Goal: Use online tool/utility: Utilize a website feature to perform a specific function

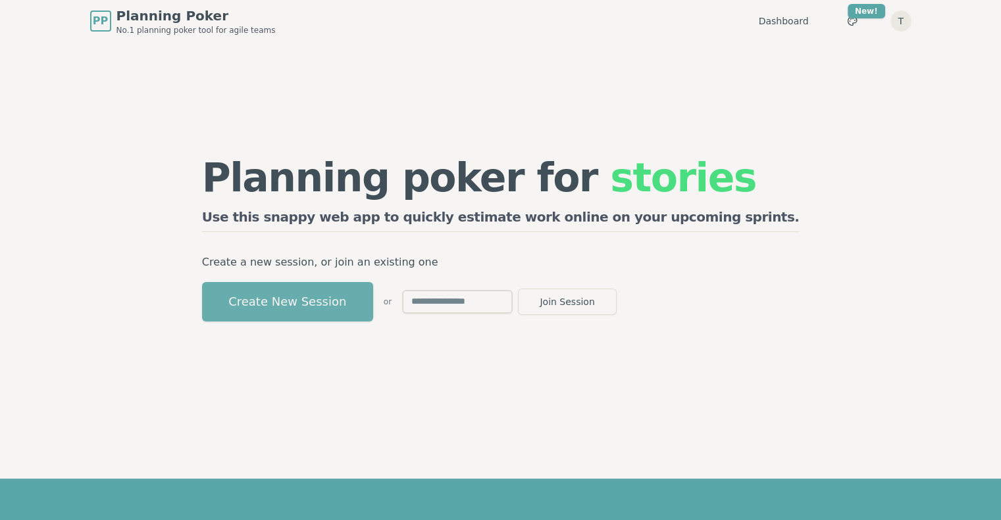
click at [373, 307] on button "Create New Session" at bounding box center [287, 301] width 171 height 39
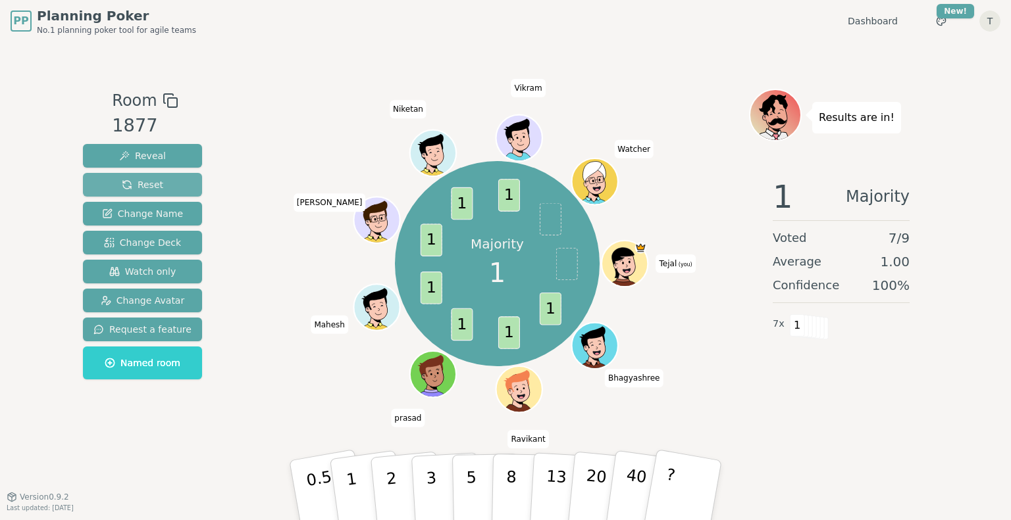
click at [117, 182] on button "Reset" at bounding box center [142, 185] width 119 height 24
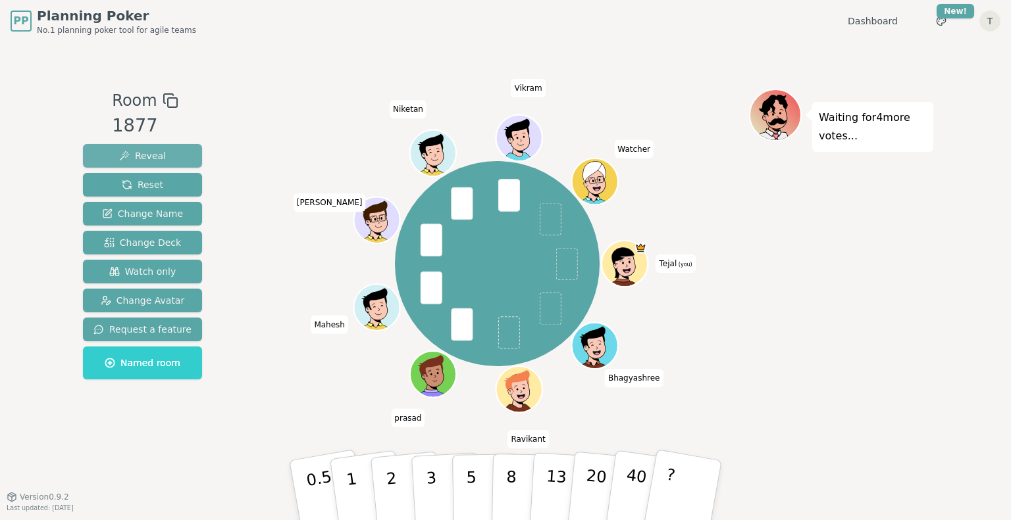
click at [141, 161] on span "Reveal" at bounding box center [142, 155] width 47 height 13
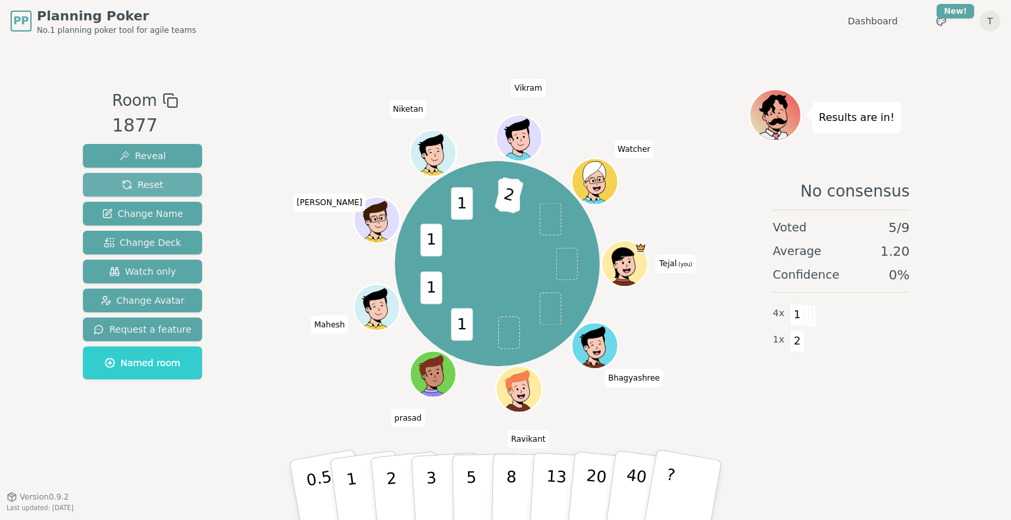
click at [147, 180] on span "Reset" at bounding box center [142, 184] width 41 height 13
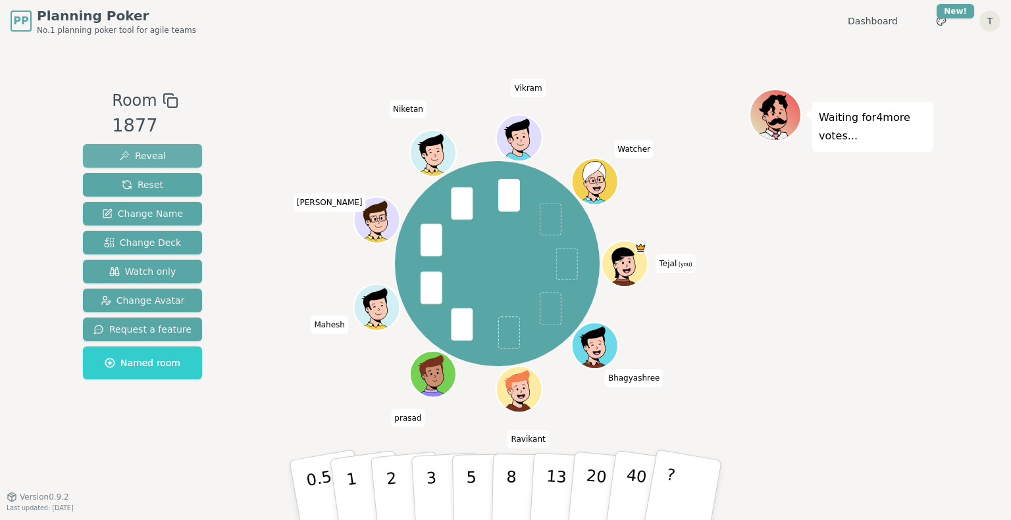
click at [138, 156] on span "Reveal" at bounding box center [142, 155] width 47 height 13
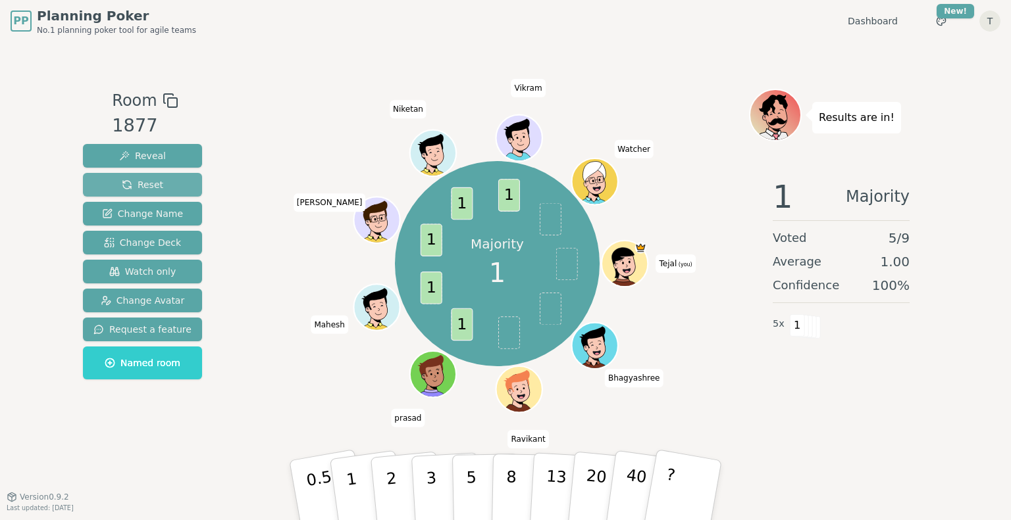
click at [141, 190] on span "Reset" at bounding box center [142, 184] width 41 height 13
